Goal: Navigation & Orientation: Find specific page/section

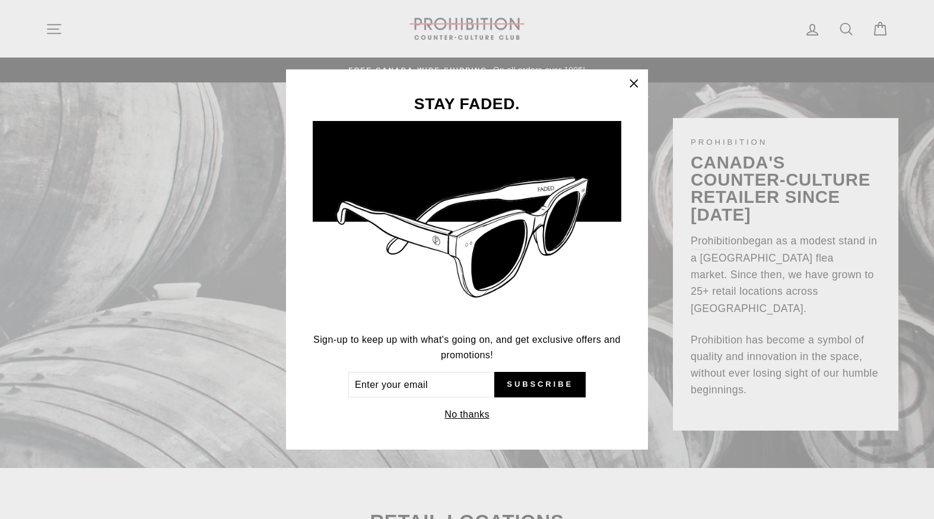
click at [629, 85] on icon "button" at bounding box center [634, 83] width 17 height 17
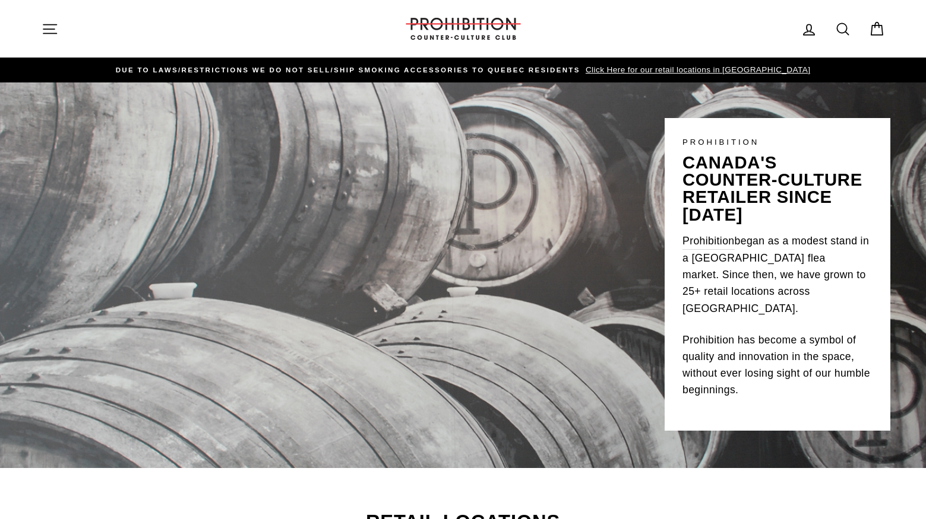
click at [43, 35] on icon "button" at bounding box center [50, 29] width 17 height 17
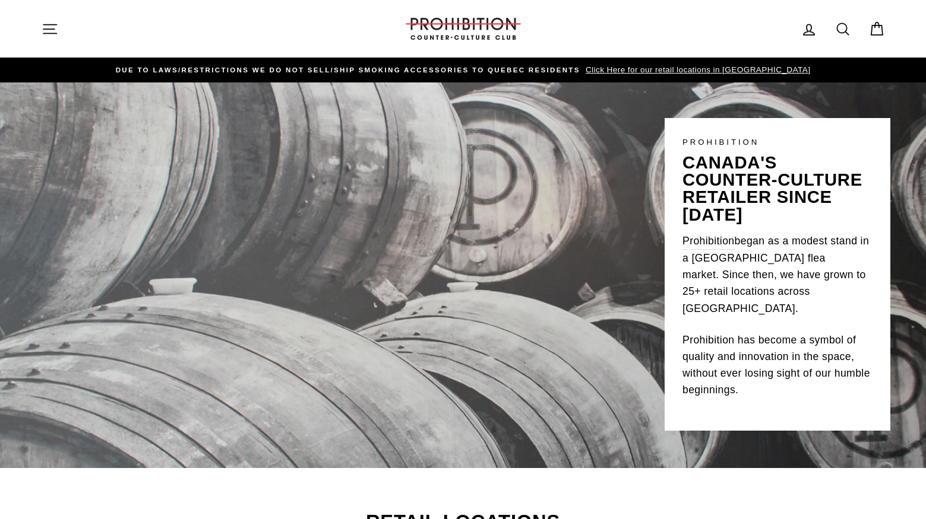
click at [49, 31] on icon "button" at bounding box center [50, 29] width 17 height 17
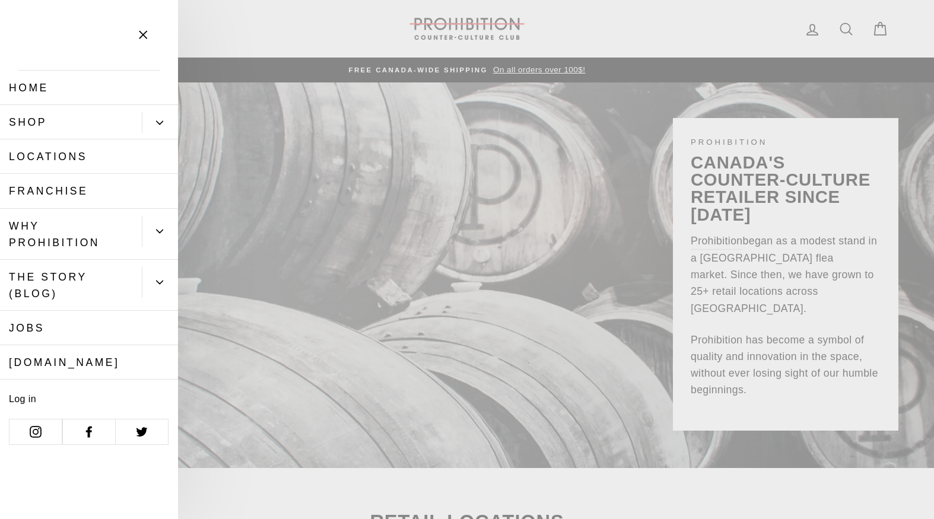
click at [156, 121] on button "Primary" at bounding box center [160, 122] width 36 height 21
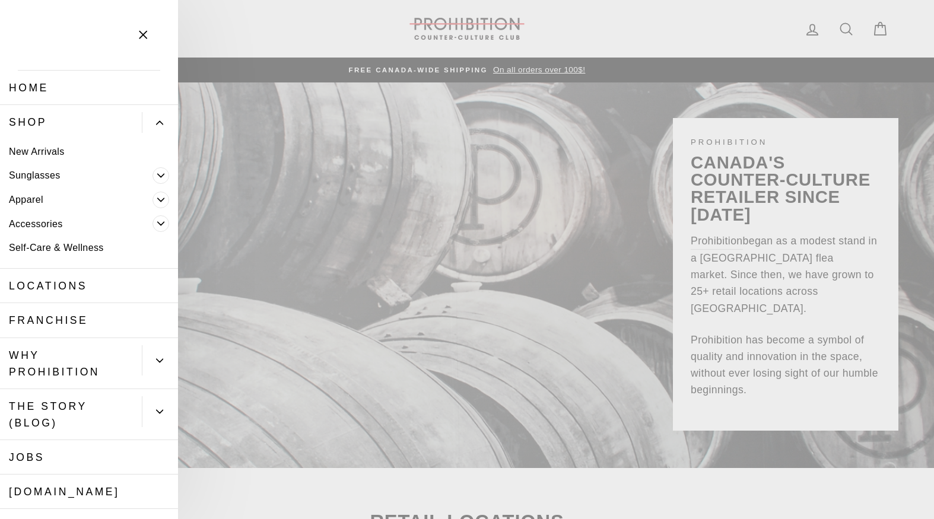
click at [40, 221] on link "Accessories" at bounding box center [76, 224] width 153 height 24
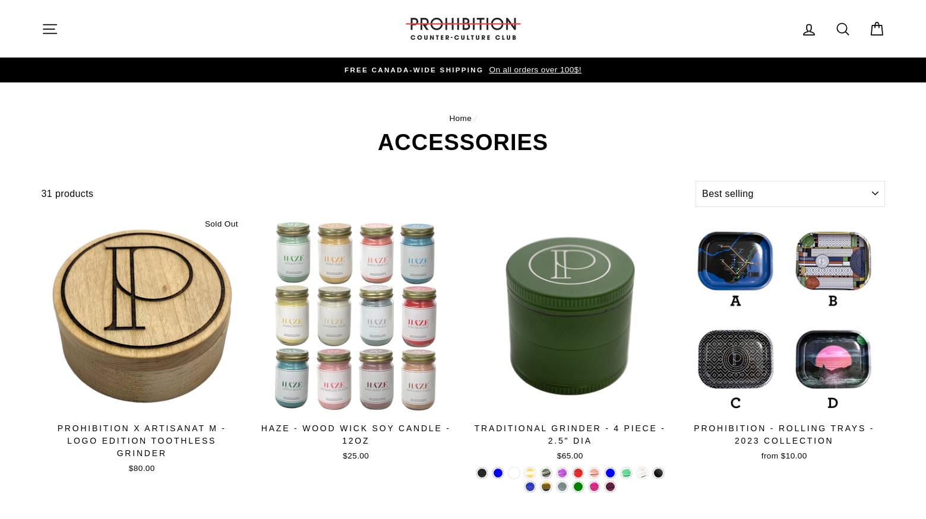
select select "best-selling"
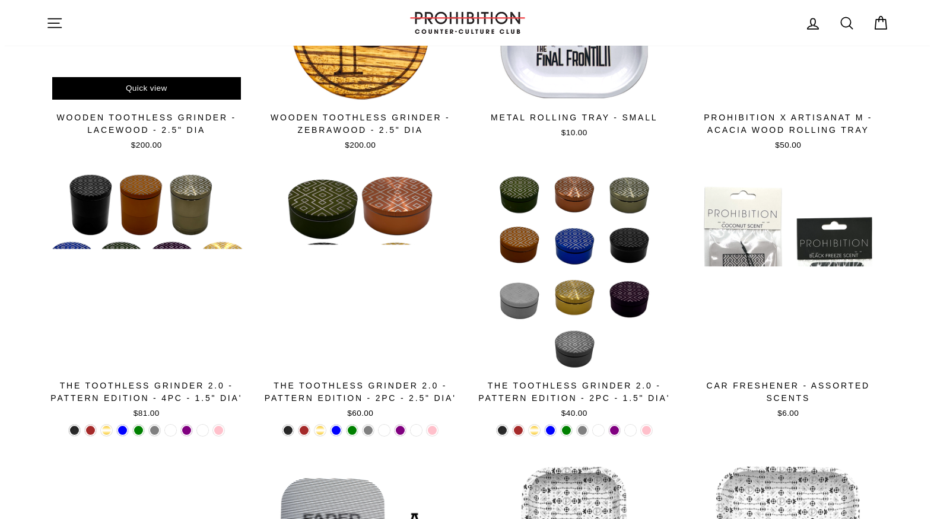
scroll to position [1009, 0]
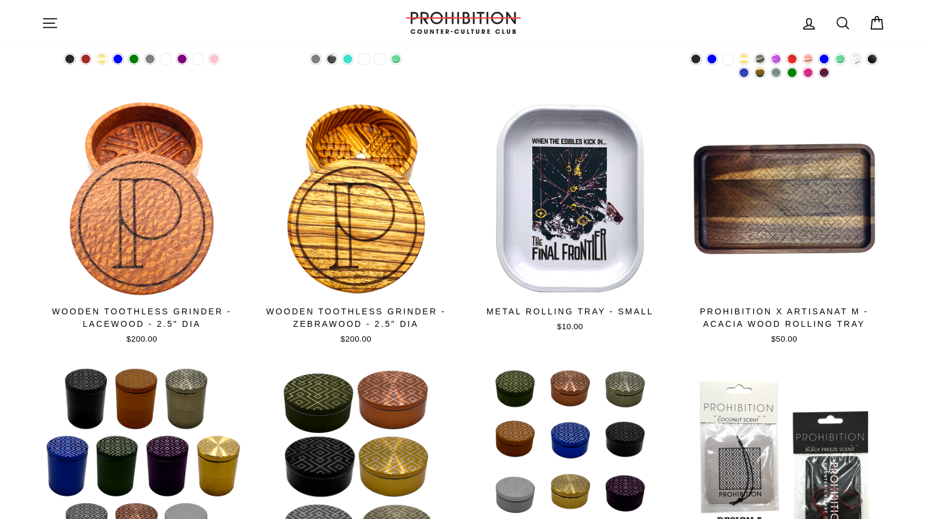
click at [49, 27] on icon "button" at bounding box center [49, 22] width 13 height 9
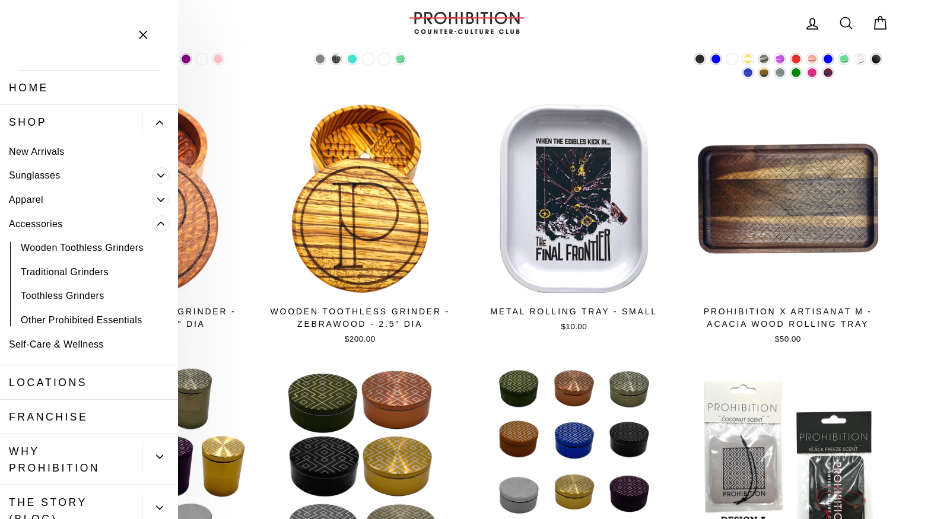
click at [62, 192] on link "Apparel" at bounding box center [76, 200] width 153 height 24
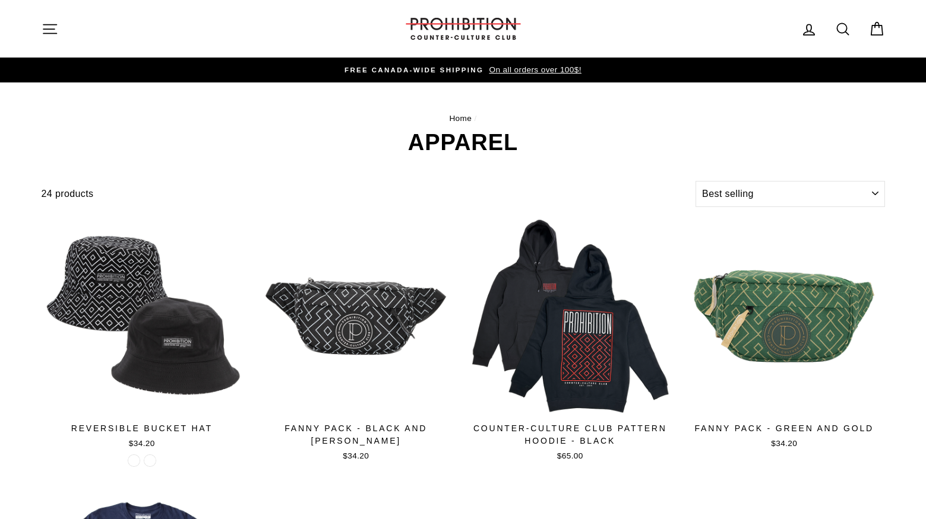
select select "best-selling"
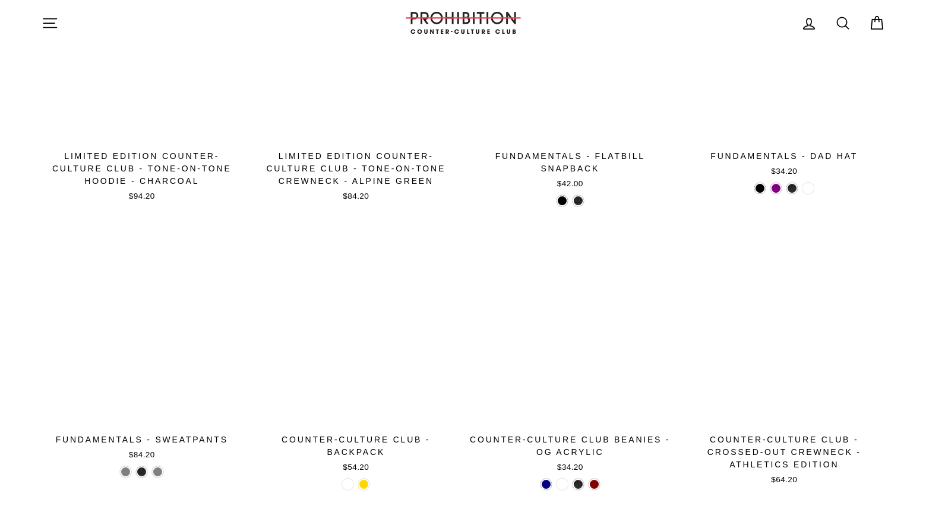
scroll to position [1128, 0]
